Goal: Transaction & Acquisition: Purchase product/service

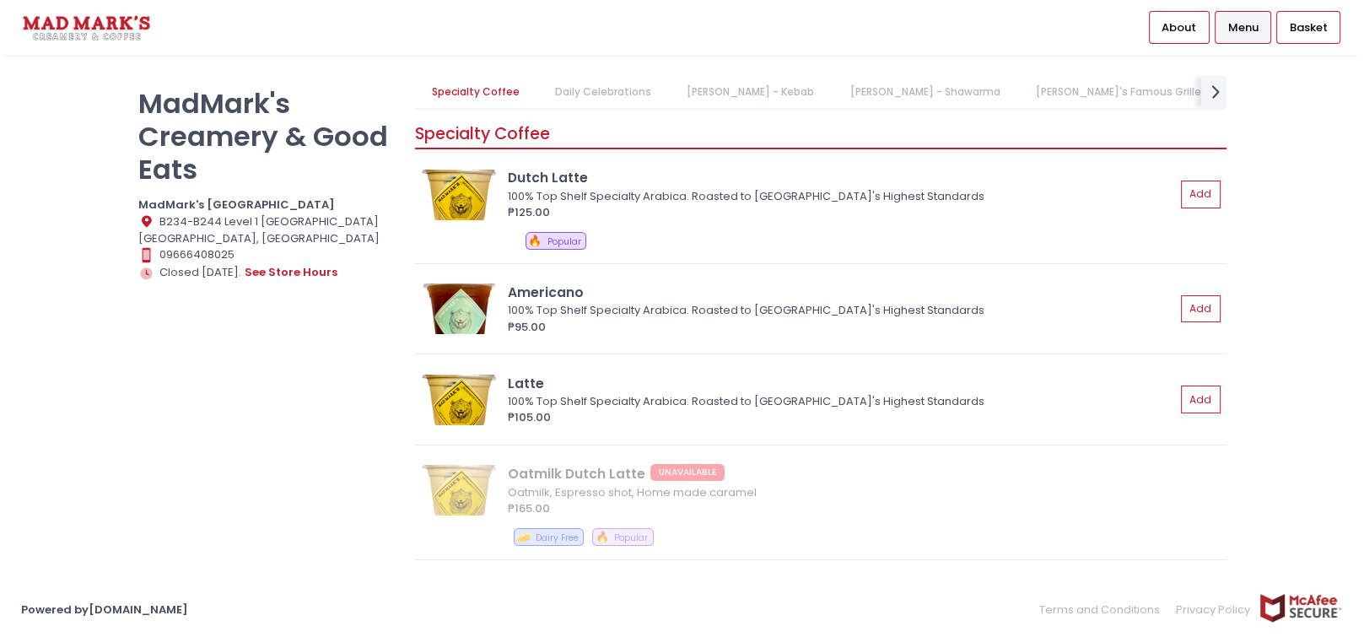
click at [1022, 94] on link "[PERSON_NAME]'s Famous Grilled Works" at bounding box center [1139, 92] width 240 height 32
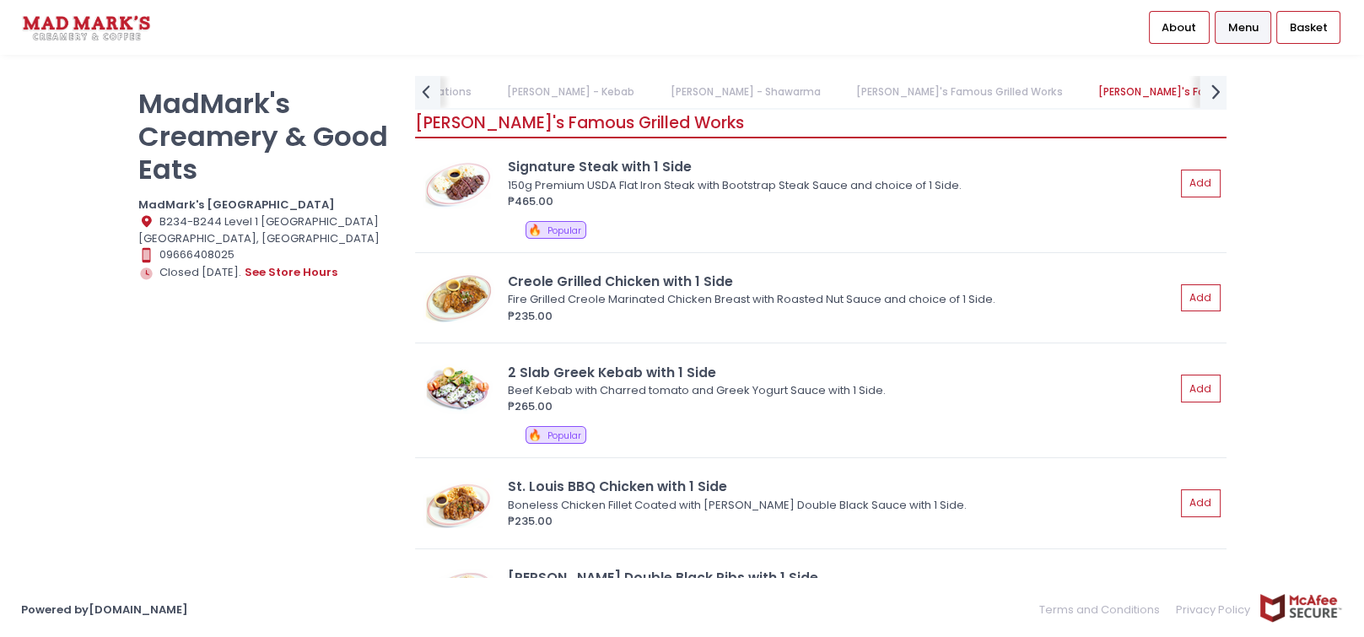
scroll to position [1879, 0]
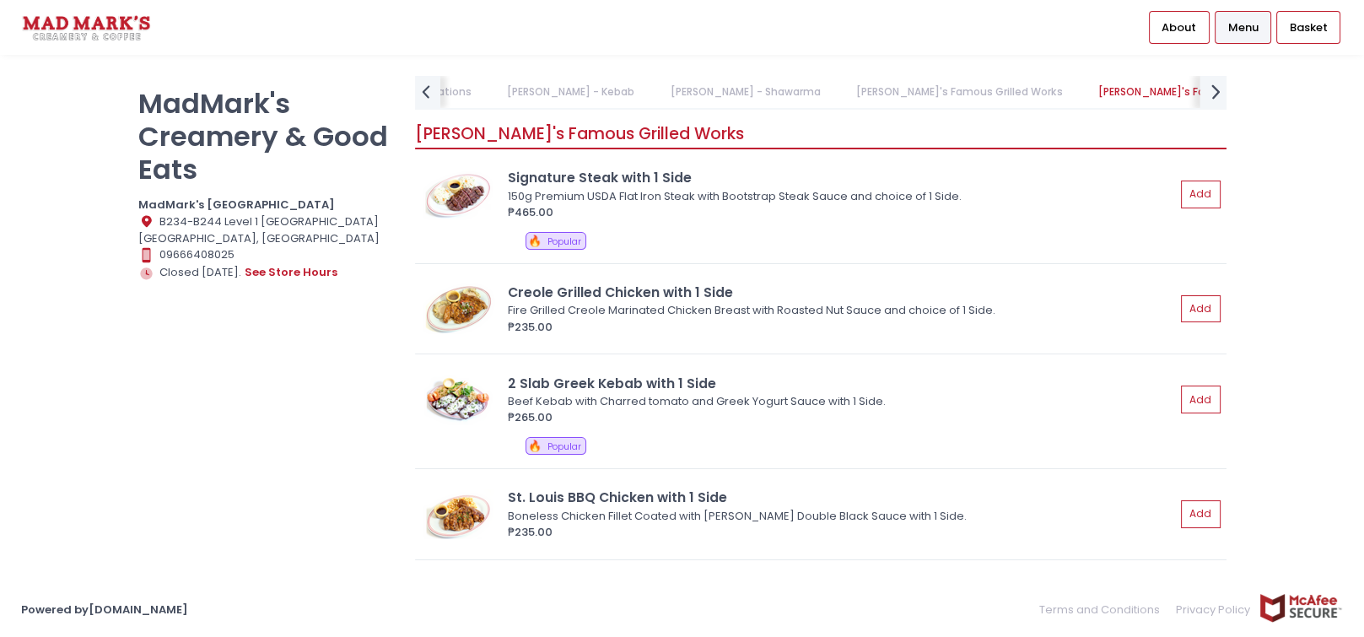
click at [1216, 91] on icon at bounding box center [1215, 91] width 8 height 14
click at [813, 302] on div "Fire Grilled Creole Marinated Chicken Breast with Roasted Nut Sauce and choice …" at bounding box center [839, 310] width 662 height 17
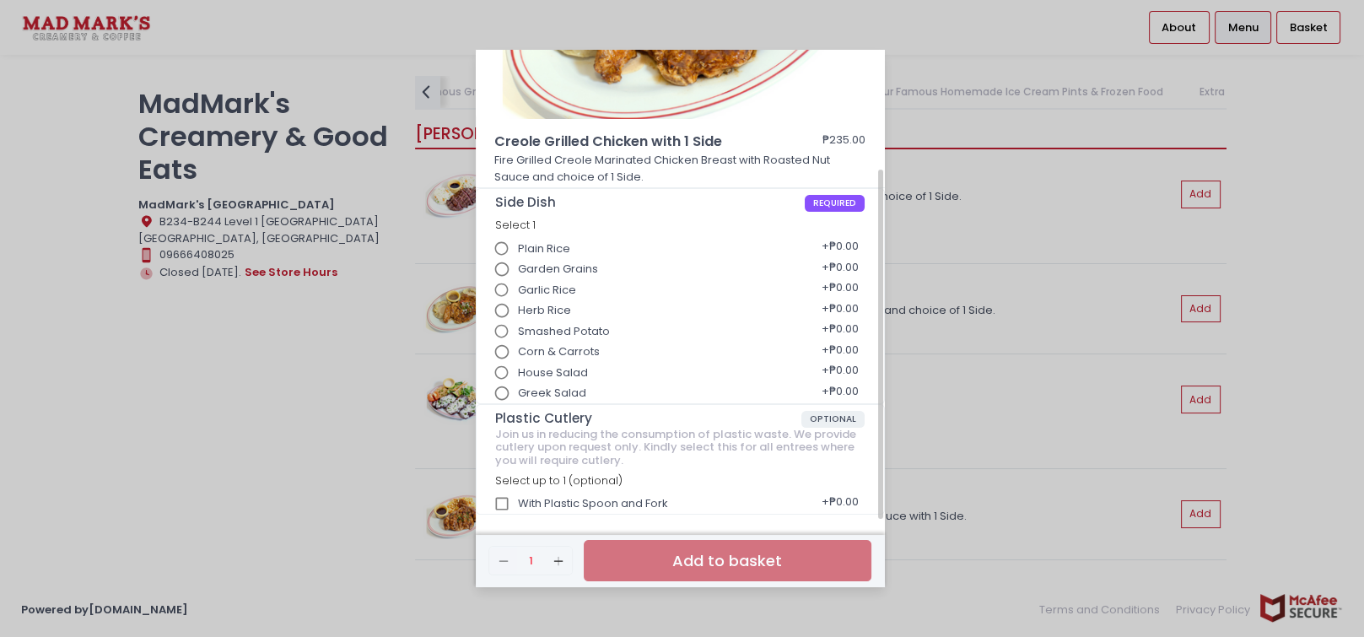
scroll to position [0, 0]
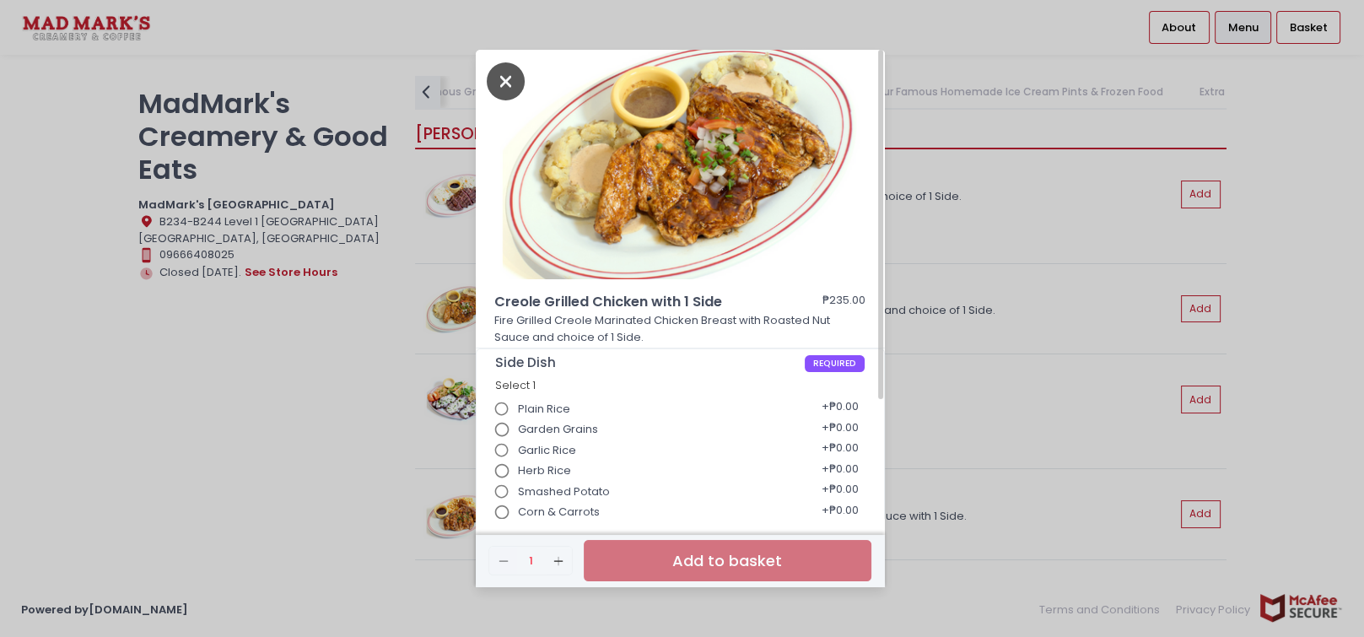
click at [502, 83] on icon "Close" at bounding box center [506, 81] width 39 height 38
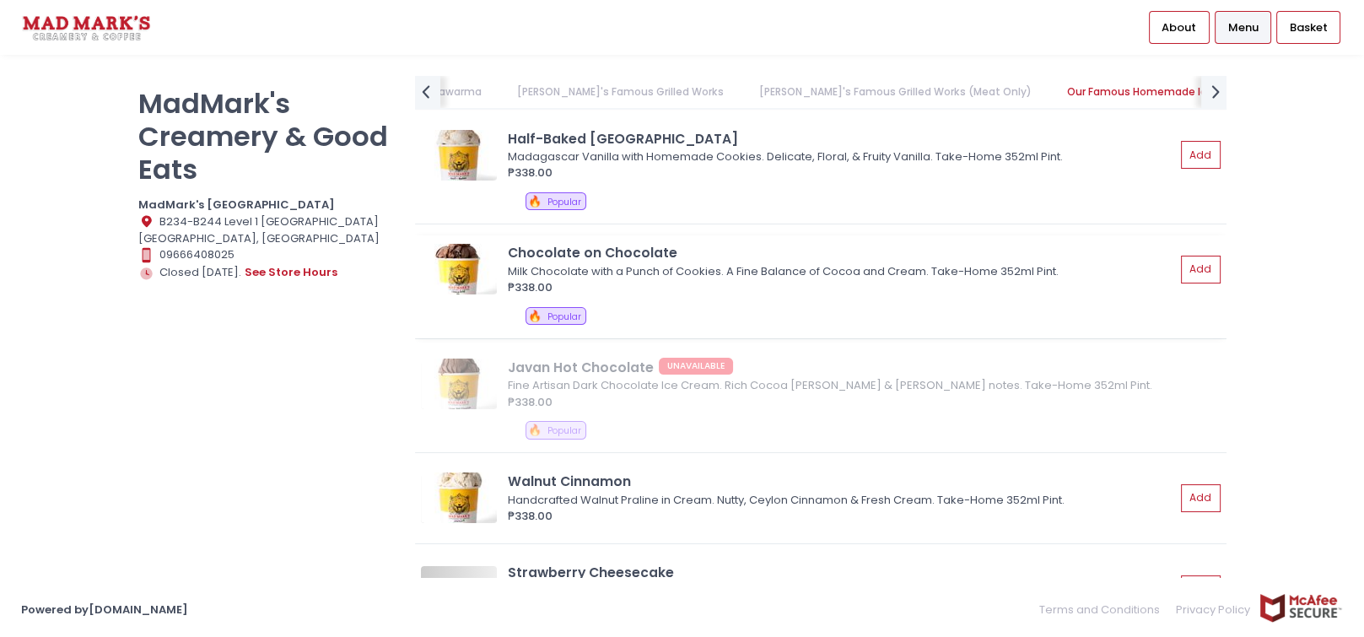
scroll to position [3122, 0]
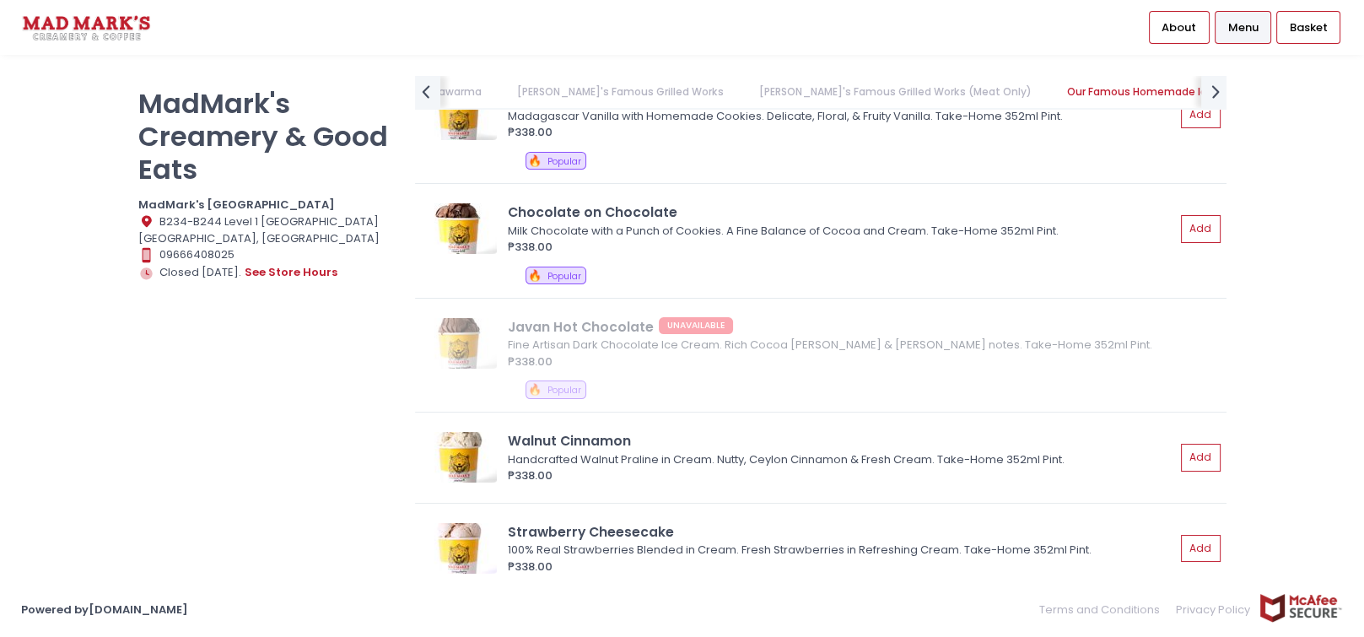
click at [556, 84] on link "[PERSON_NAME]'s Famous Grilled Works" at bounding box center [620, 92] width 240 height 32
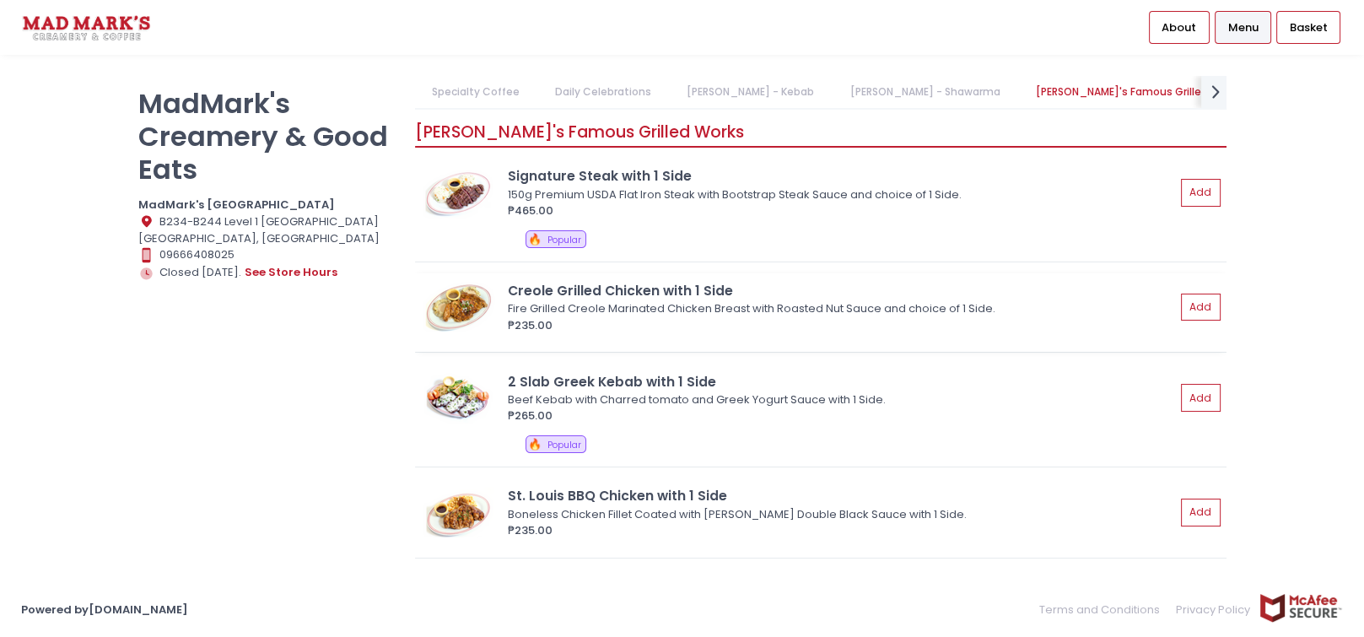
scroll to position [1879, 0]
click at [624, 91] on link "Daily Celebrations" at bounding box center [603, 92] width 129 height 32
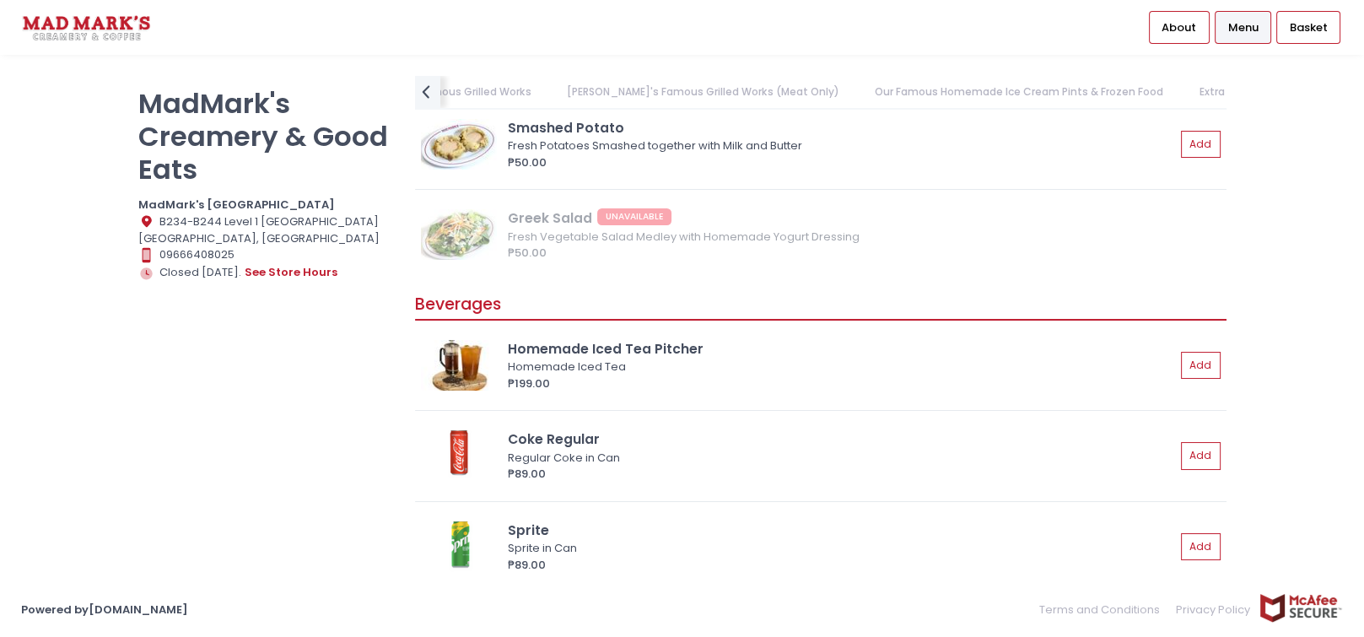
scroll to position [4622, 0]
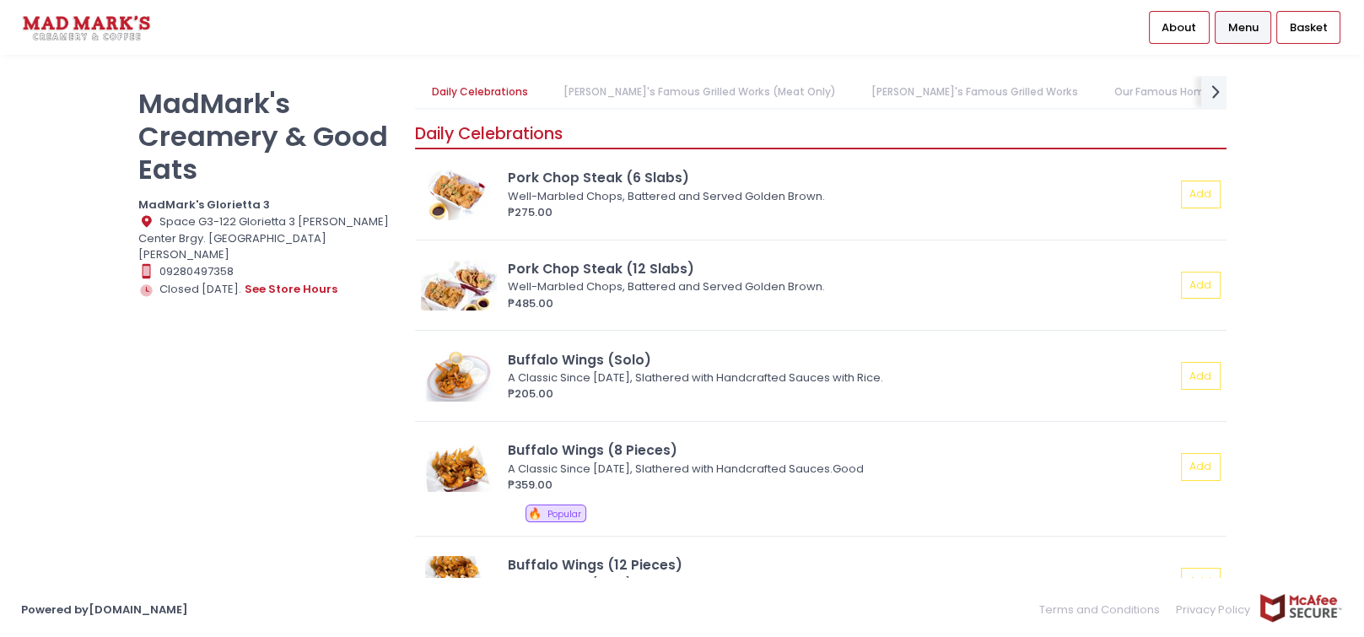
click at [626, 77] on link "[PERSON_NAME]'s Famous Grilled Works (Meat Only)" at bounding box center [699, 92] width 305 height 32
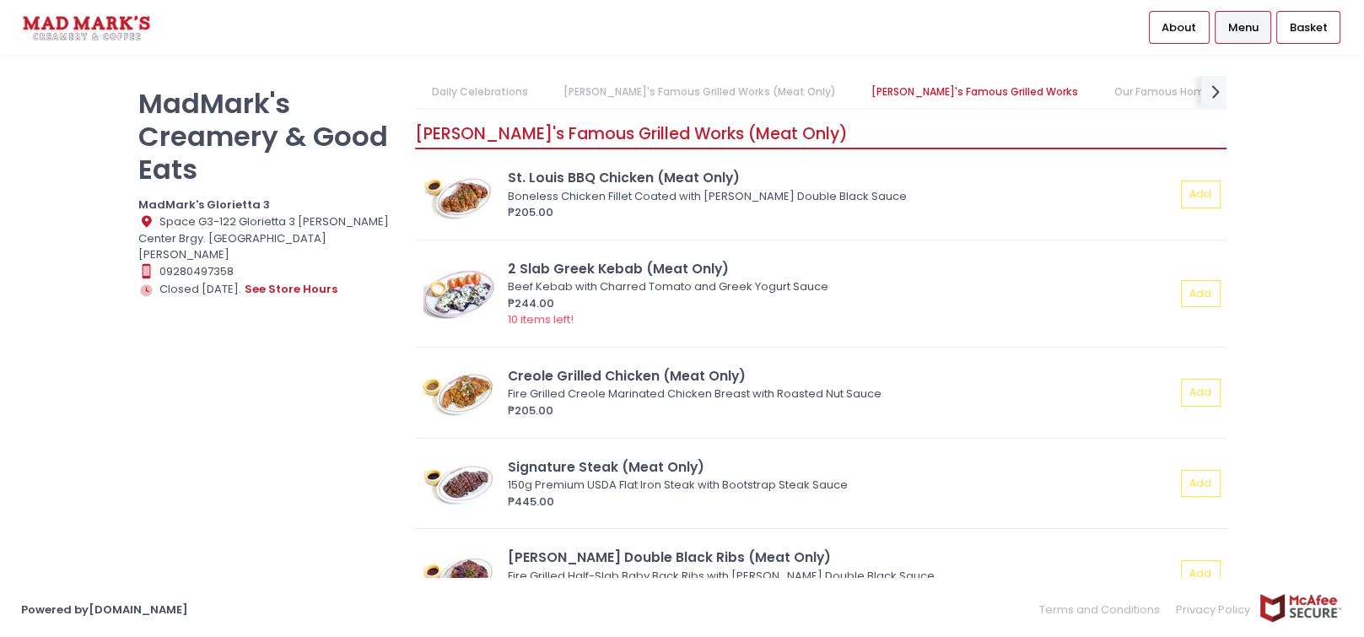
scroll to position [871, 0]
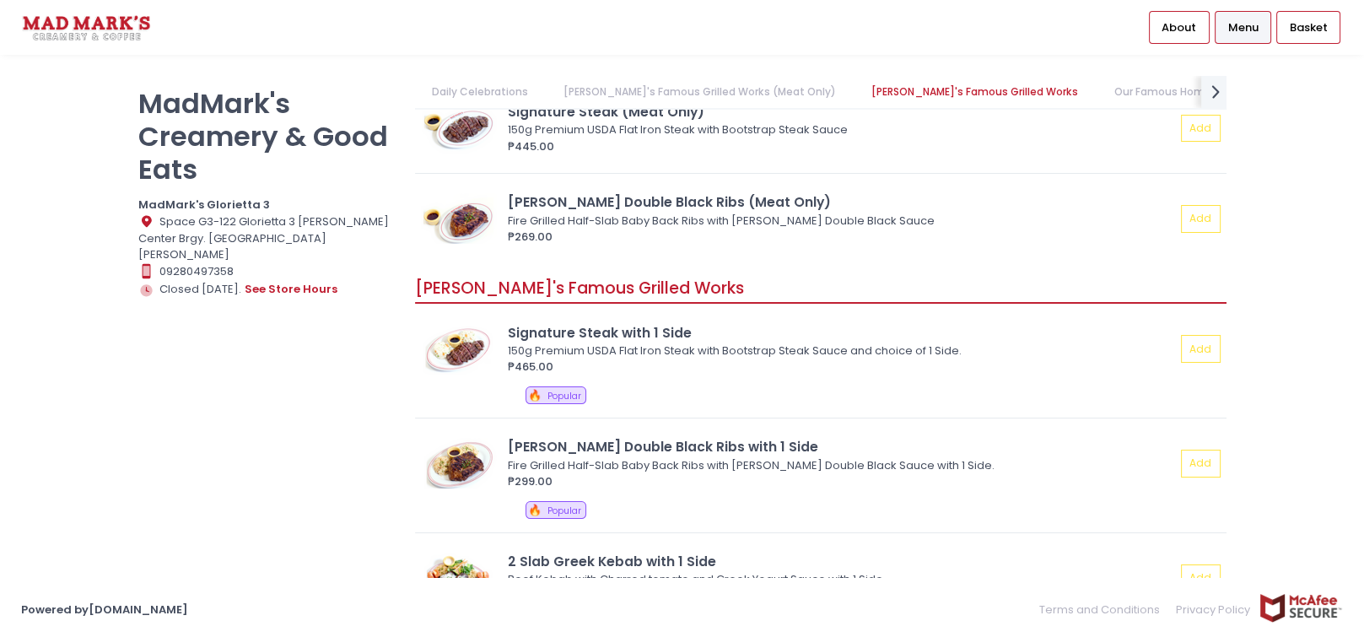
click at [1097, 78] on link "Our Famous Homemade Ice Cream Pints & Frozen Food" at bounding box center [1257, 92] width 321 height 32
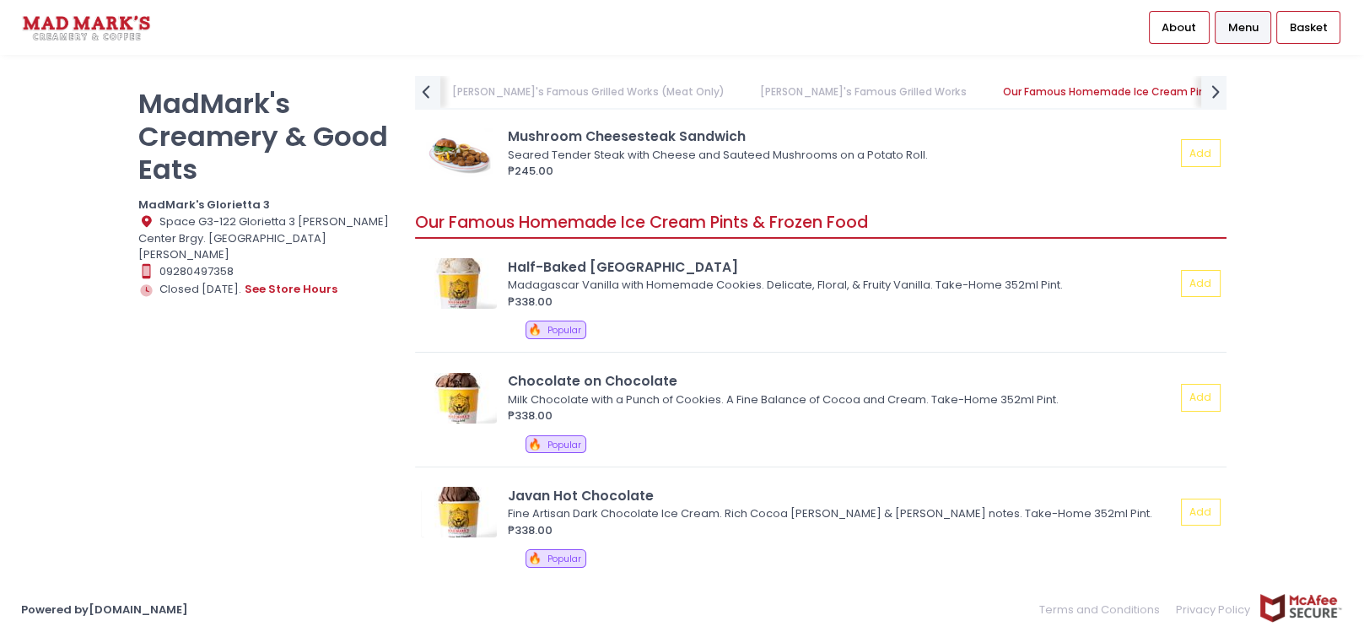
scroll to position [1883, 0]
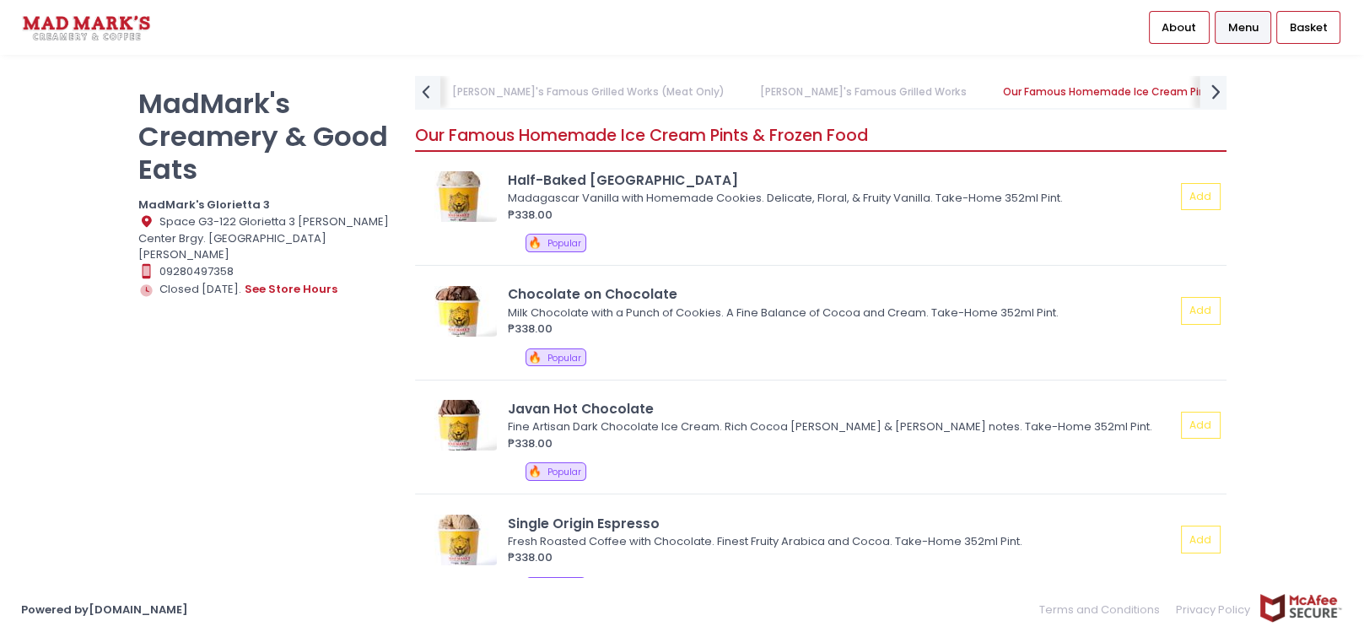
click at [1213, 90] on icon "next Created with Sketch." at bounding box center [1215, 91] width 24 height 24
click at [869, 85] on link "Extra Side Dishes" at bounding box center [929, 92] width 121 height 32
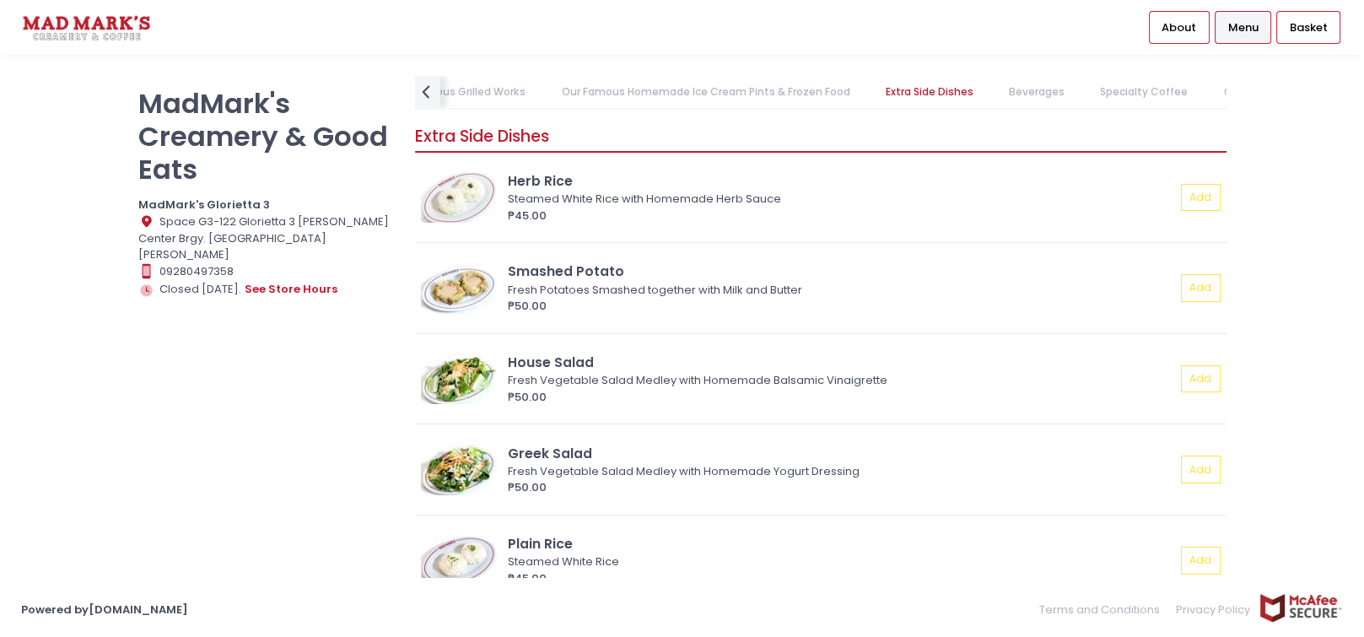
click at [1207, 97] on link "Oatmilk Series" at bounding box center [1261, 92] width 109 height 32
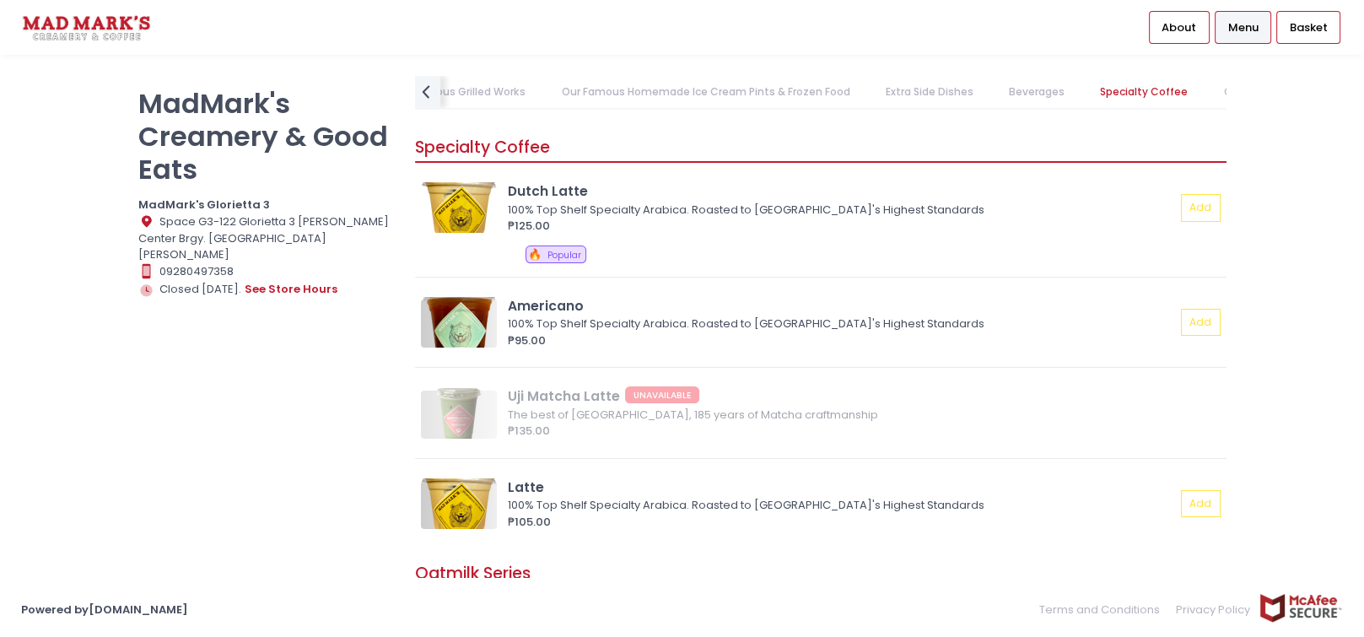
scroll to position [3712, 0]
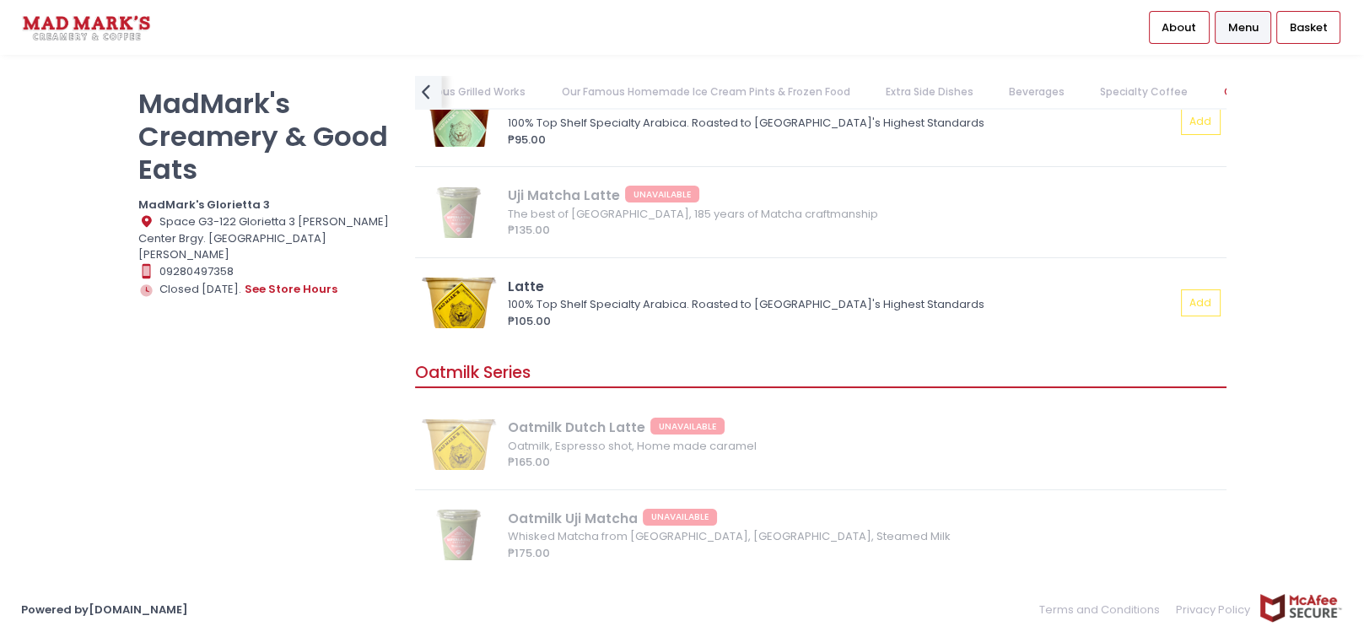
click at [423, 103] on icon "prev Created with Sketch." at bounding box center [426, 91] width 24 height 24
click at [423, 103] on link "Daily Celebrations" at bounding box center [479, 92] width 129 height 32
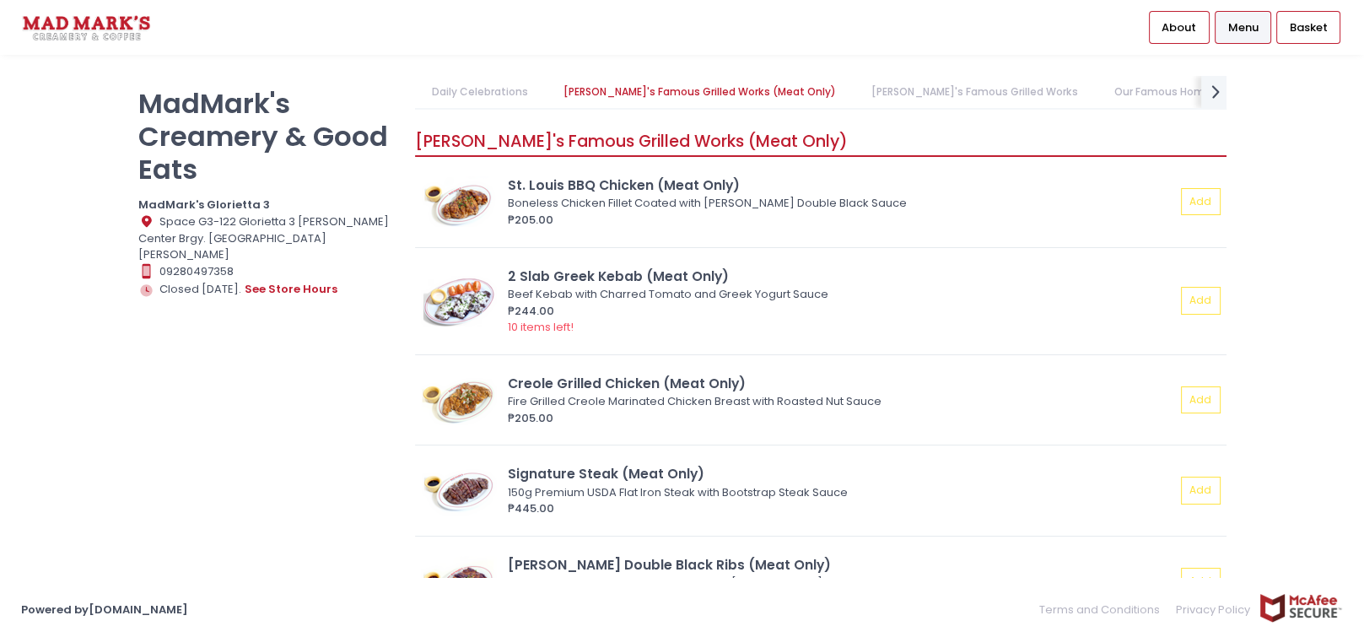
scroll to position [532, 0]
